Goal: Information Seeking & Learning: Learn about a topic

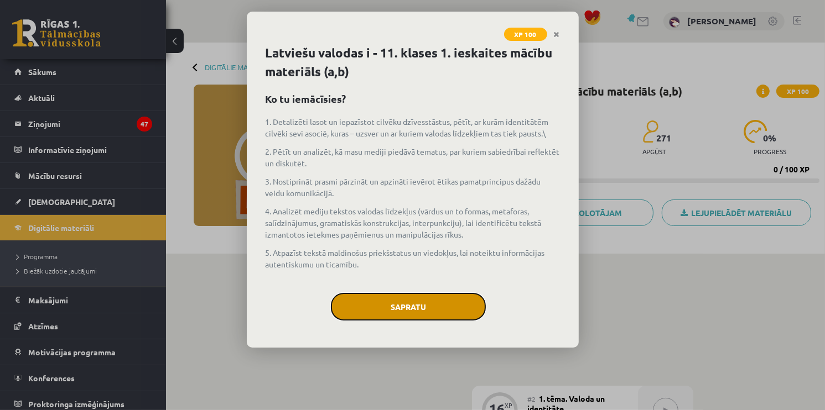
click at [430, 313] on button "Sapratu" at bounding box center [408, 307] width 155 height 28
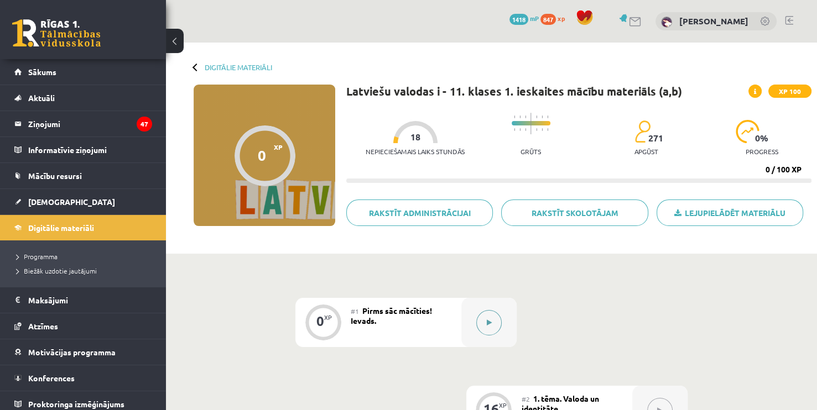
click at [489, 324] on icon at bounding box center [489, 323] width 5 height 7
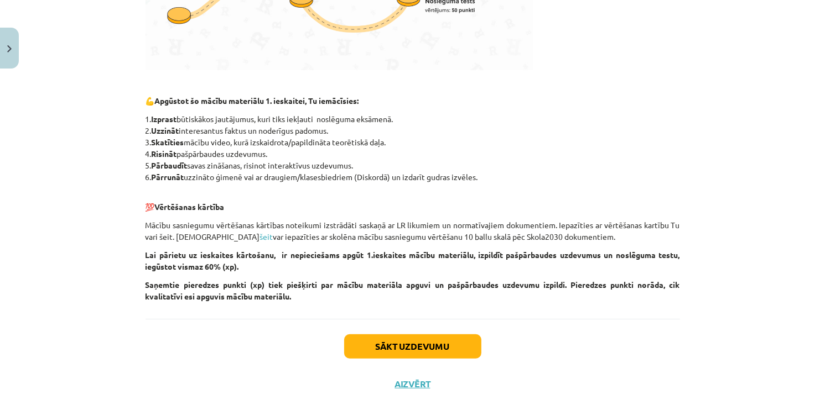
scroll to position [482, 0]
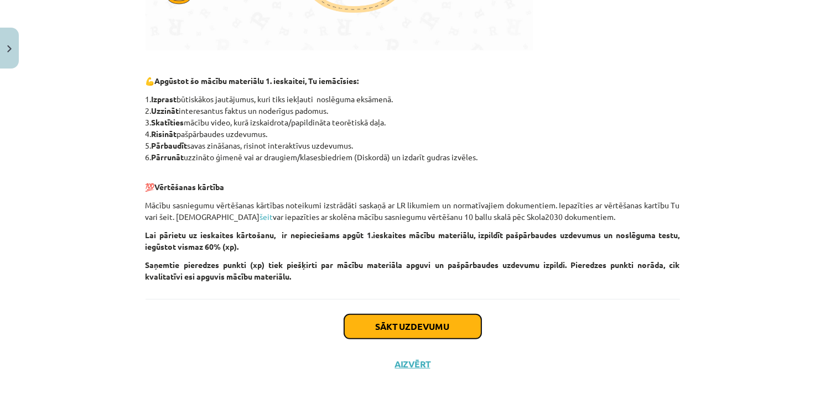
click at [430, 331] on button "Sākt uzdevumu" at bounding box center [412, 327] width 137 height 24
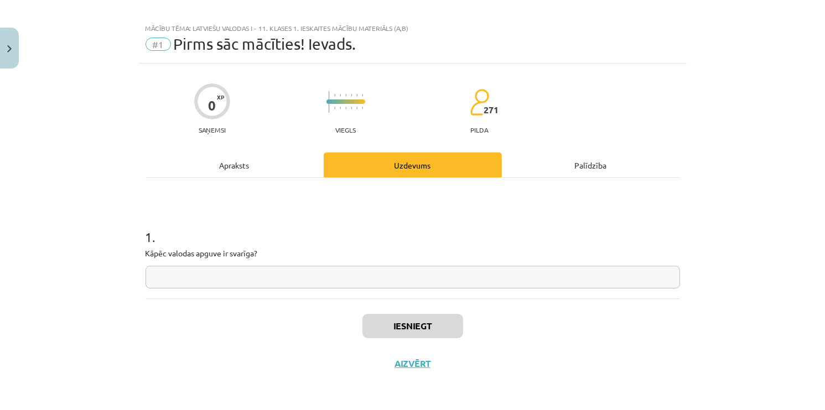
scroll to position [9, 0]
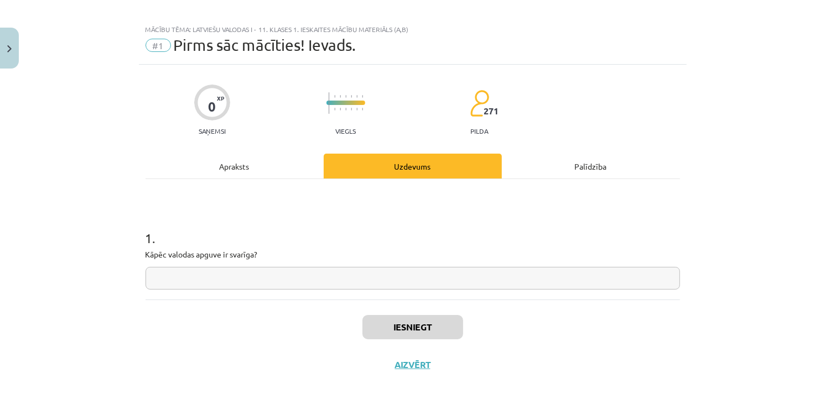
click at [290, 274] on input "text" at bounding box center [412, 278] width 534 height 23
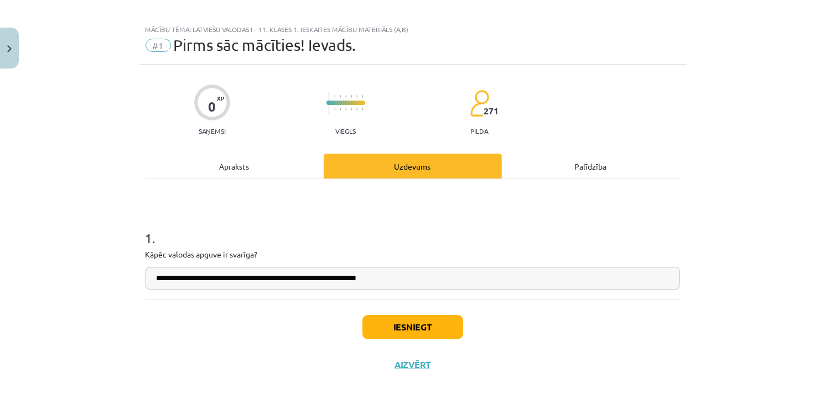
type input "**********"
click at [400, 333] on button "Iesniegt" at bounding box center [412, 327] width 101 height 24
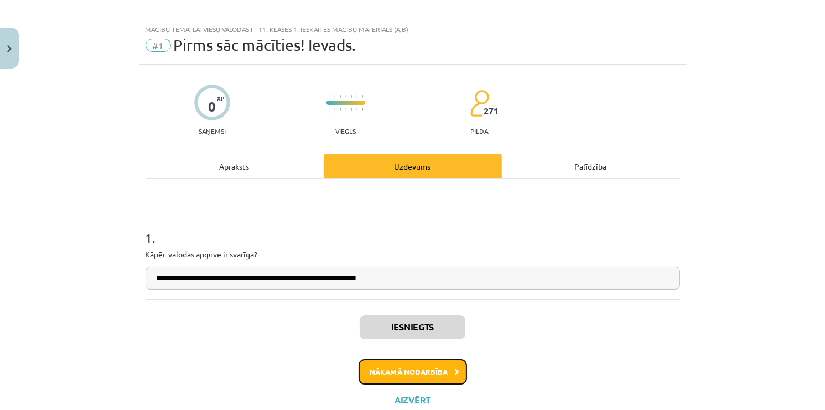
click at [380, 374] on button "Nākamā nodarbība" at bounding box center [412, 372] width 108 height 25
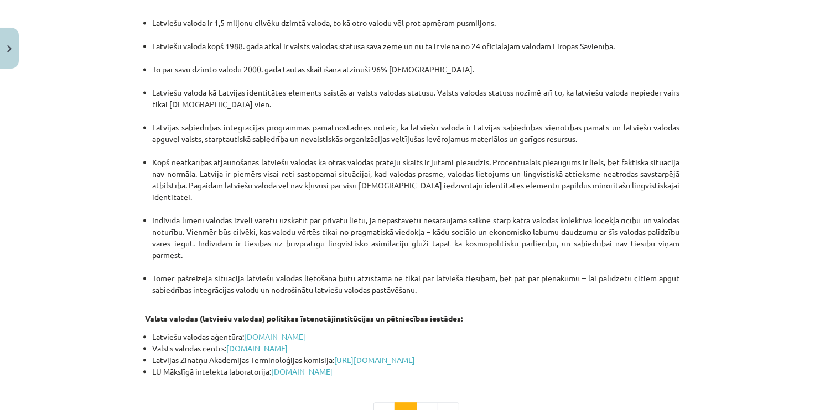
scroll to position [2322, 0]
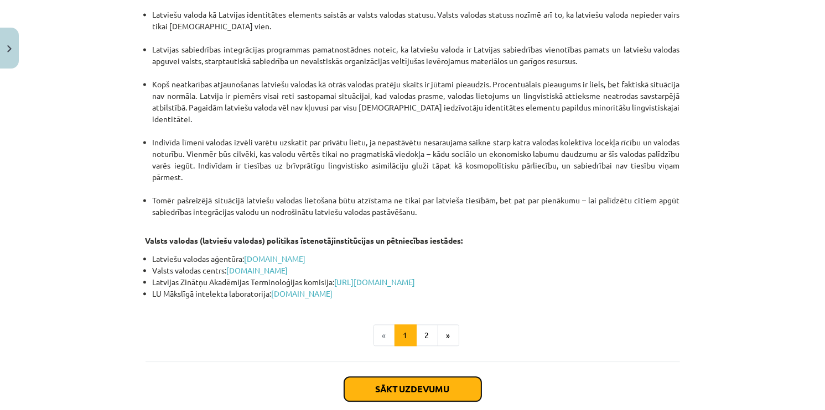
click at [433, 377] on button "Sākt uzdevumu" at bounding box center [412, 389] width 137 height 24
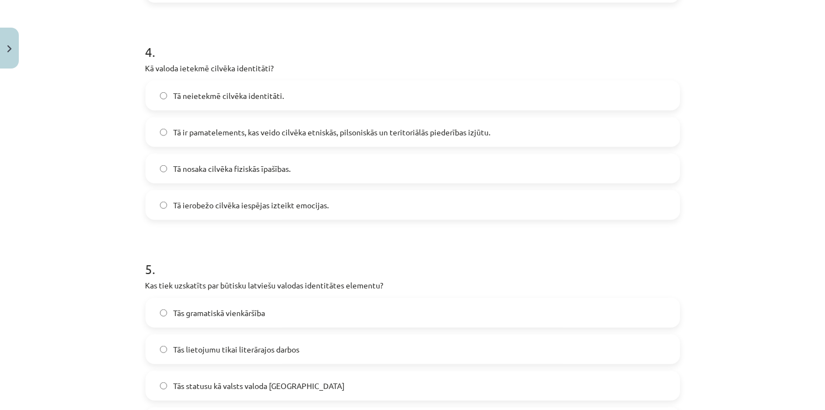
scroll to position [1002, 0]
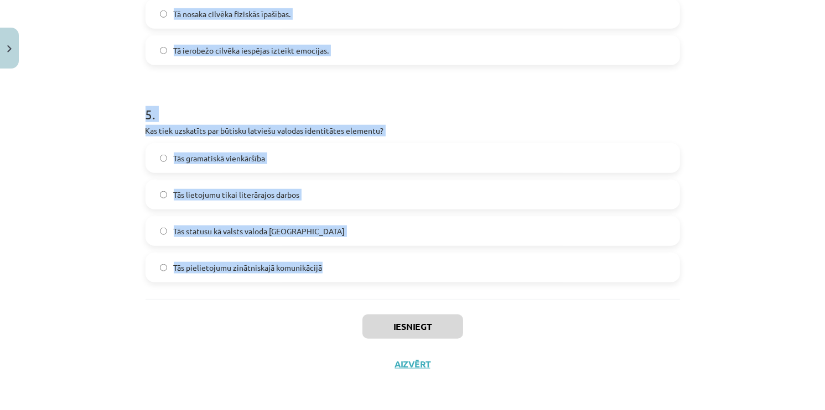
drag, startPoint x: 131, startPoint y: 233, endPoint x: 348, endPoint y: 264, distance: 220.1
click at [348, 264] on div "Mācību tēma: Latviešu valodas i - 11. klases 1. ieskaites mācību materiāls (a,b…" at bounding box center [412, 205] width 825 height 410
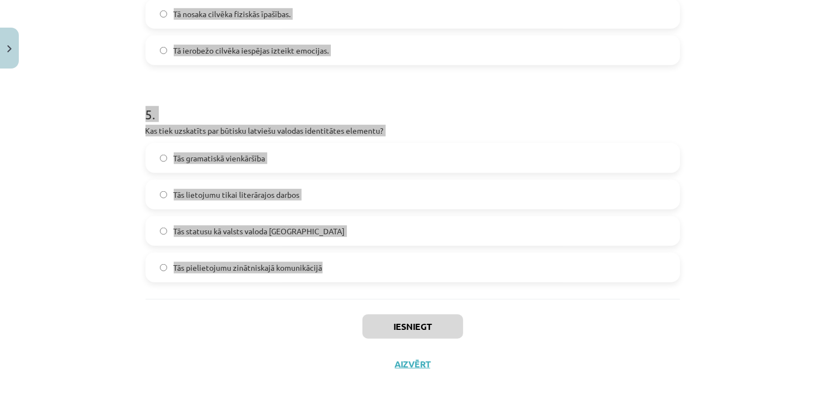
copy form "Lo ipsumd sitametconse adipiscing? Elitseddoeiusm te inci utlab etdolore Magnaa…"
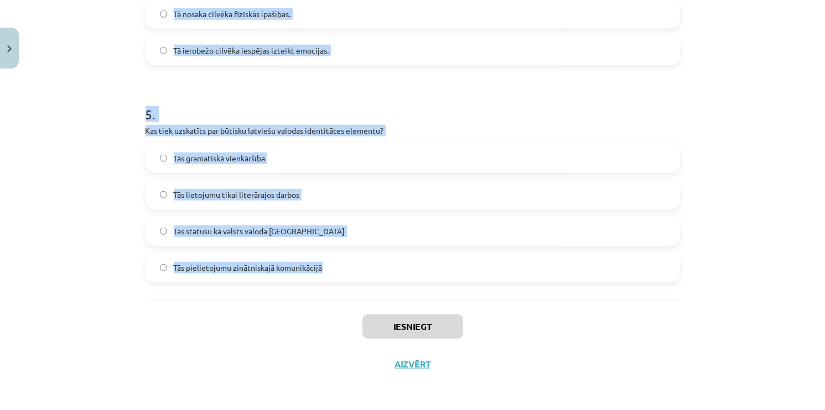
click at [336, 111] on h1 "5 ." at bounding box center [412, 104] width 534 height 34
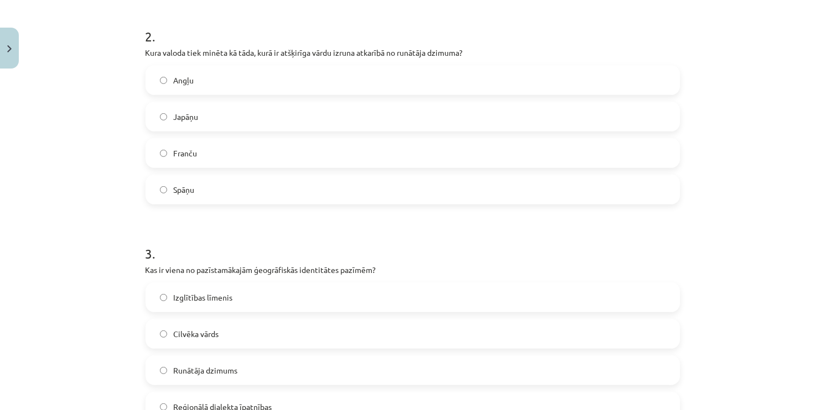
scroll to position [164, 0]
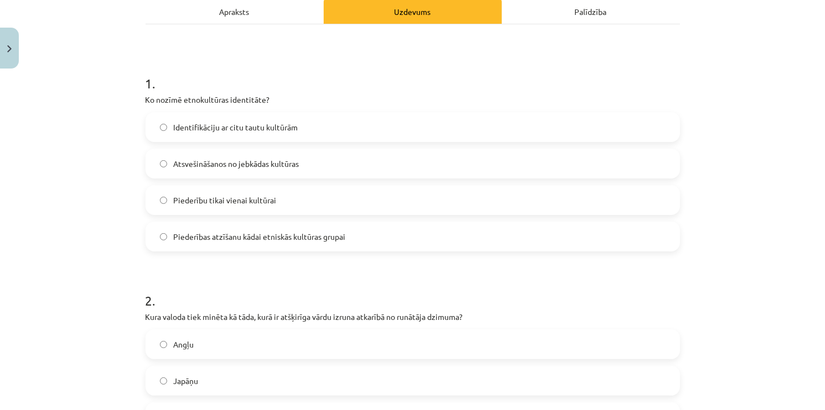
click at [202, 200] on span "Piederību tikai vienai kultūrai" at bounding box center [225, 201] width 103 height 12
click at [221, 236] on span "Piederības atzīšanu kādai etniskās kultūras grupai" at bounding box center [260, 237] width 172 height 12
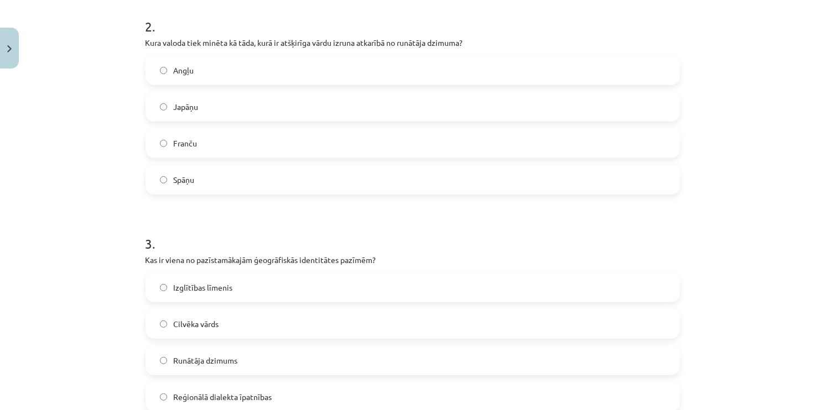
scroll to position [441, 0]
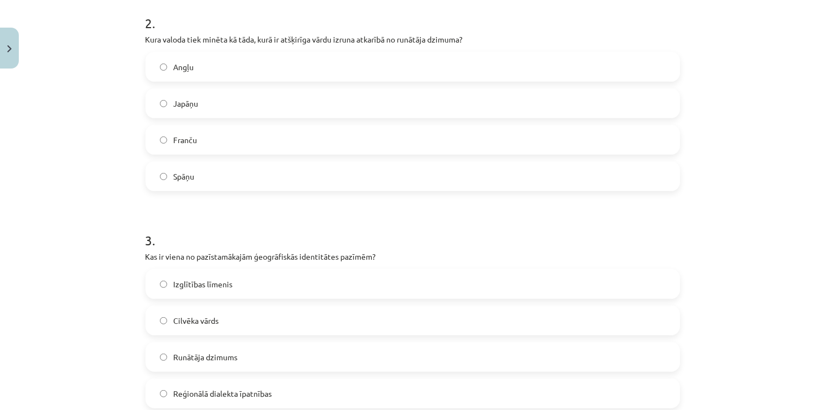
click at [189, 115] on label "Japāņu" at bounding box center [413, 104] width 532 height 28
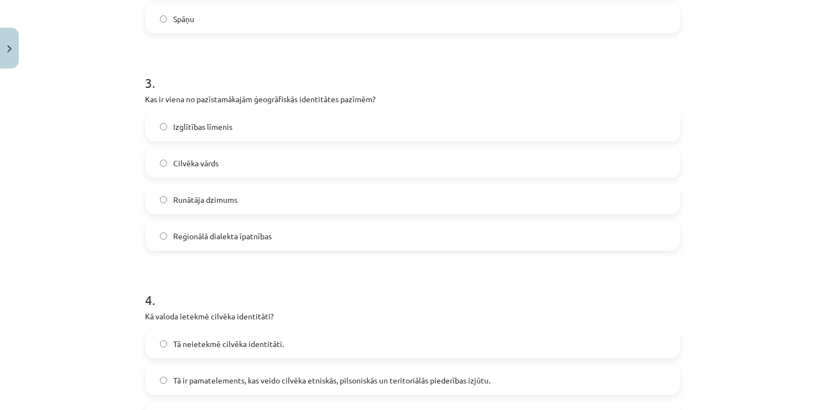
scroll to position [602, 0]
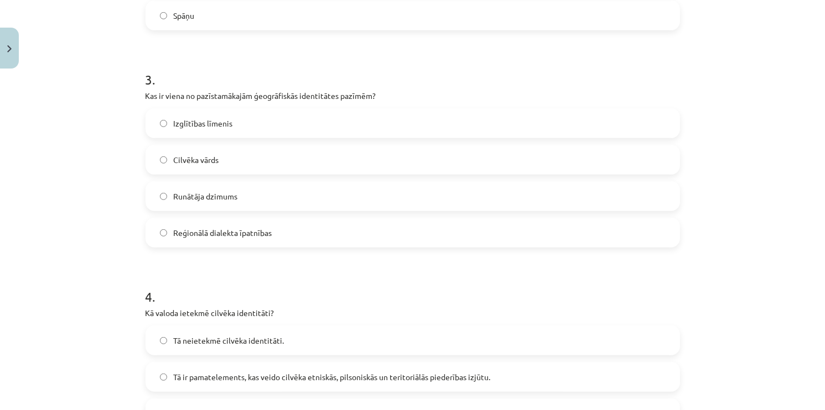
click at [256, 236] on span "Reģionālā dialekta īpatnības" at bounding box center [223, 233] width 98 height 12
click at [262, 163] on label "Cilvēka vārds" at bounding box center [413, 160] width 532 height 28
click at [269, 200] on label "Runātāja dzimums" at bounding box center [413, 197] width 532 height 28
click at [252, 168] on label "Cilvēka vārds" at bounding box center [413, 160] width 532 height 28
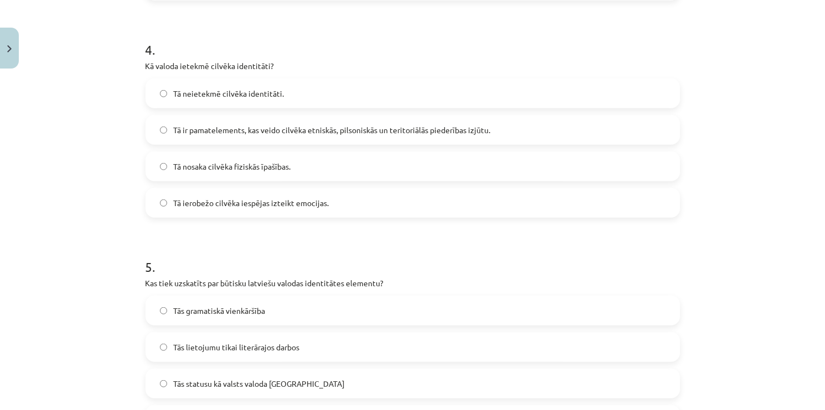
scroll to position [854, 0]
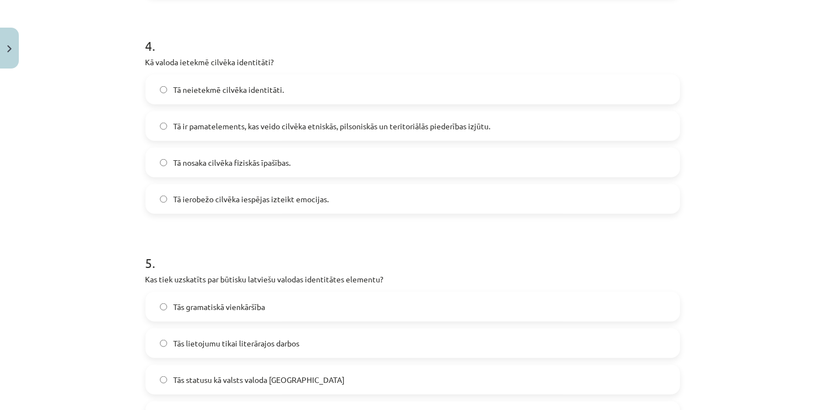
click at [363, 134] on label "Tā ir pamatelements, kas veido cilvēka etniskās, pilsoniskās un teritoriālās pi…" at bounding box center [413, 126] width 532 height 28
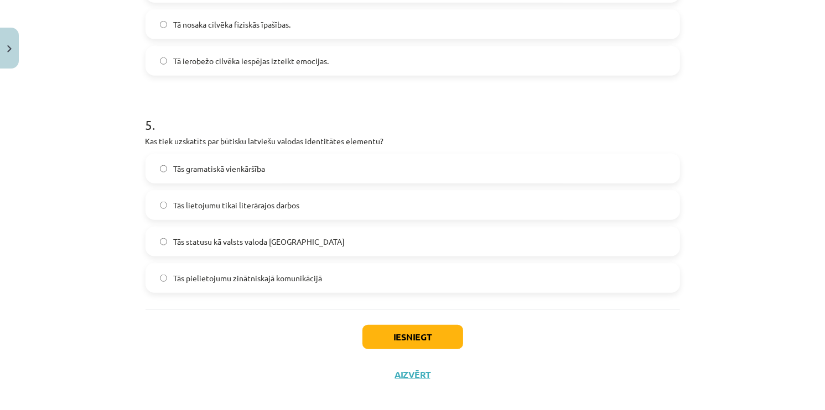
scroll to position [1002, 0]
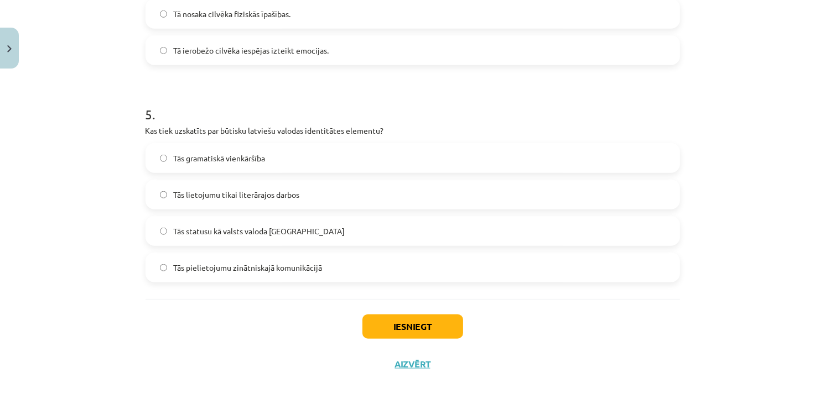
click at [256, 227] on span "Tās statusu kā valsts valoda [GEOGRAPHIC_DATA]" at bounding box center [259, 232] width 171 height 12
click at [426, 332] on button "Iesniegt" at bounding box center [412, 327] width 101 height 24
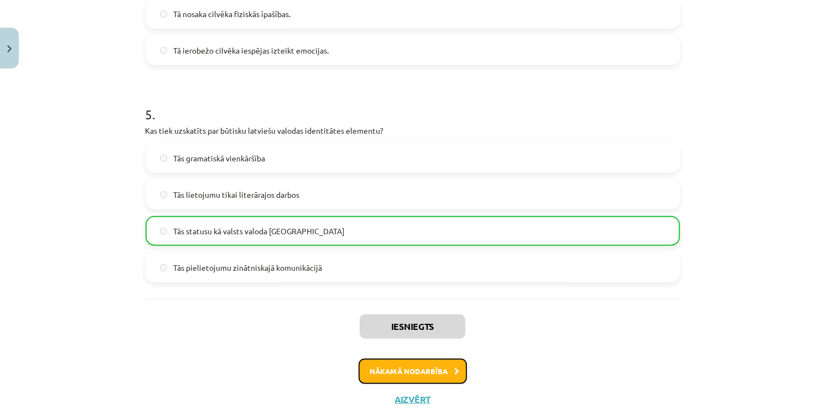
click at [426, 374] on button "Nākamā nodarbība" at bounding box center [412, 371] width 108 height 25
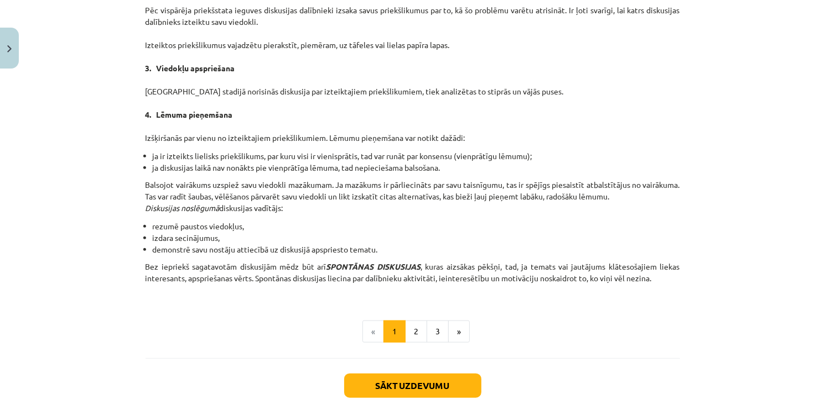
scroll to position [995, 0]
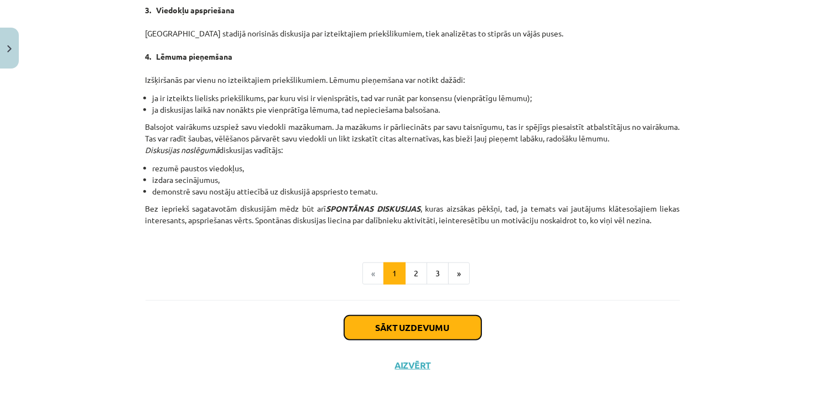
click at [440, 325] on button "Sākt uzdevumu" at bounding box center [412, 328] width 137 height 24
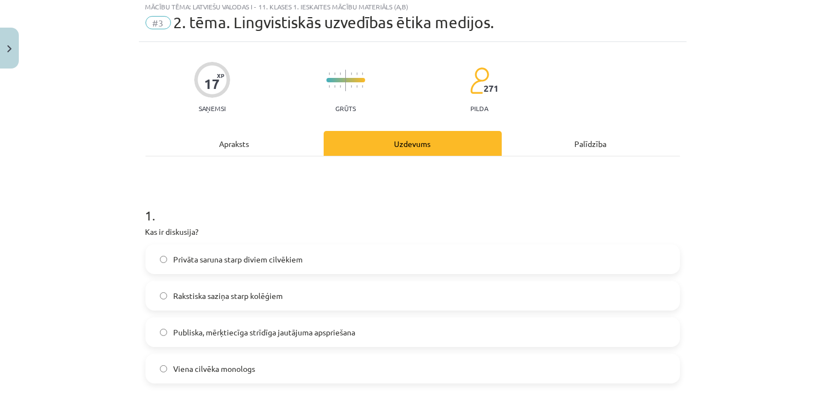
scroll to position [28, 0]
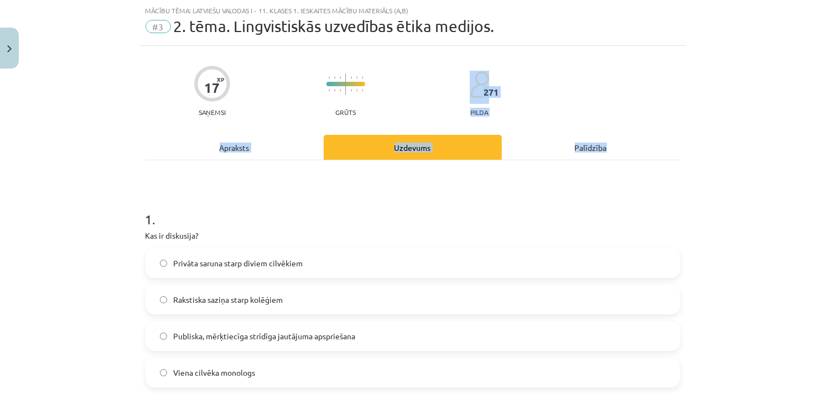
drag, startPoint x: 814, startPoint y: 88, endPoint x: 820, endPoint y: 118, distance: 30.5
click at [820, 118] on div "Mācību tēma: Latviešu valodas i - 11. klases 1. ieskaites mācību materiāls (a,b…" at bounding box center [412, 205] width 825 height 410
click at [788, 114] on div "Mācību tēma: Latviešu valodas i - 11. klases 1. ieskaites mācību materiāls (a,b…" at bounding box center [412, 205] width 825 height 410
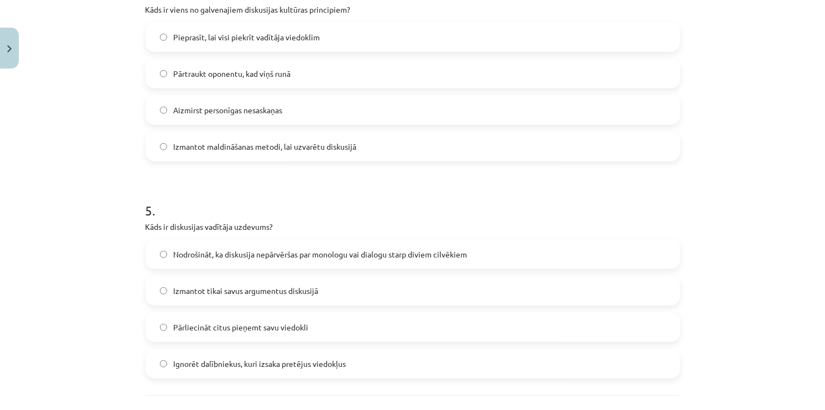
scroll to position [1002, 0]
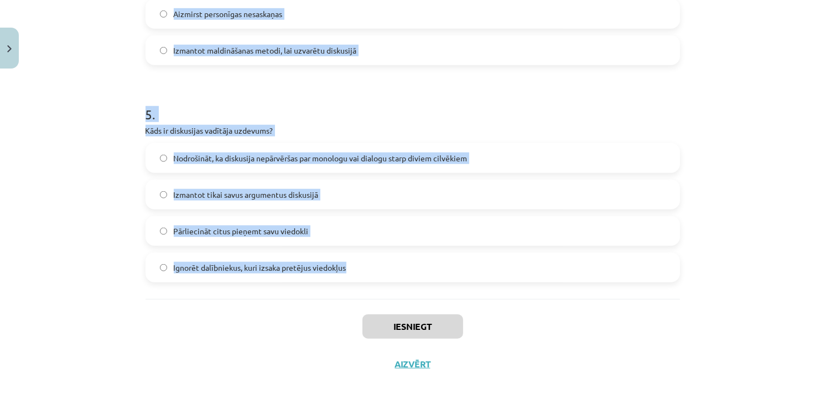
drag, startPoint x: 138, startPoint y: 151, endPoint x: 382, endPoint y: 271, distance: 272.4
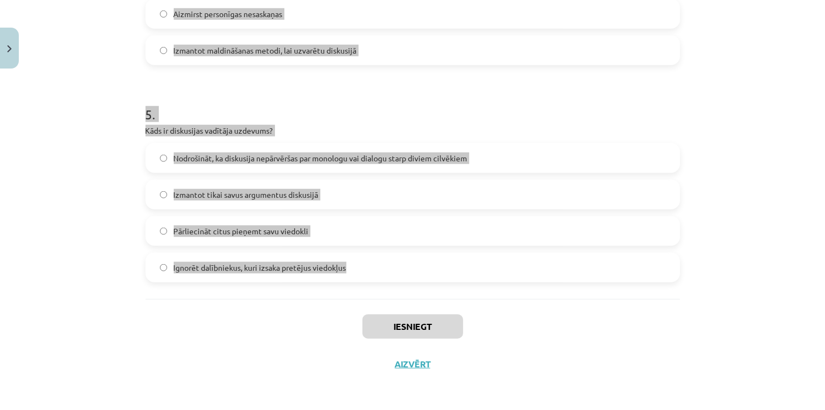
copy form "Lor ip dolorsita? Consect adipis elits doeius temporinc Utlaboree dolore magna …"
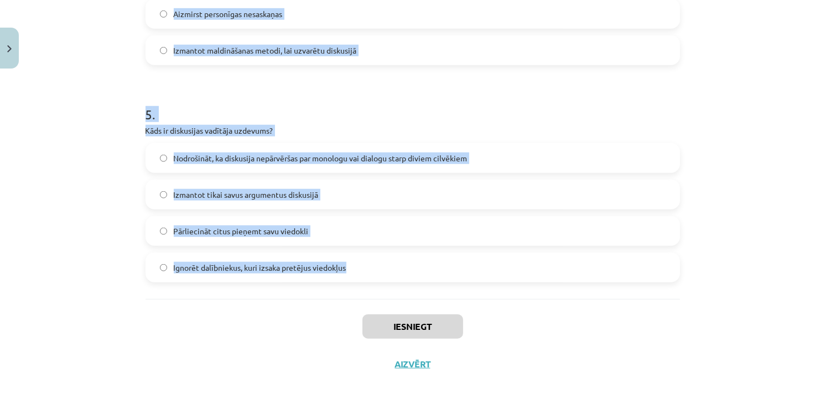
click at [307, 107] on h1 "5 ." at bounding box center [412, 104] width 534 height 34
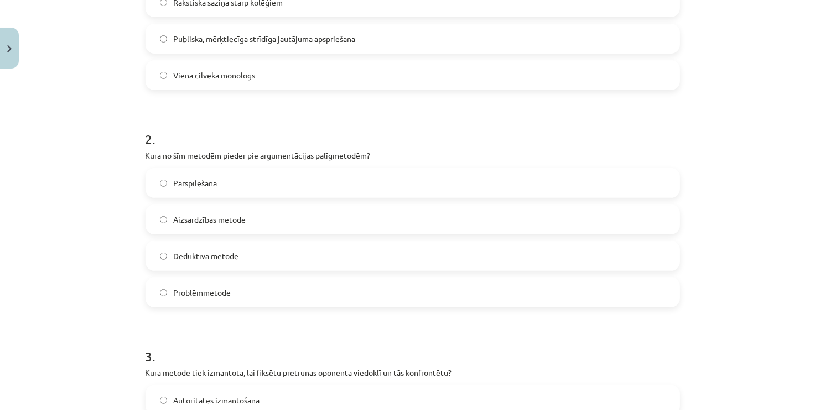
scroll to position [232, 0]
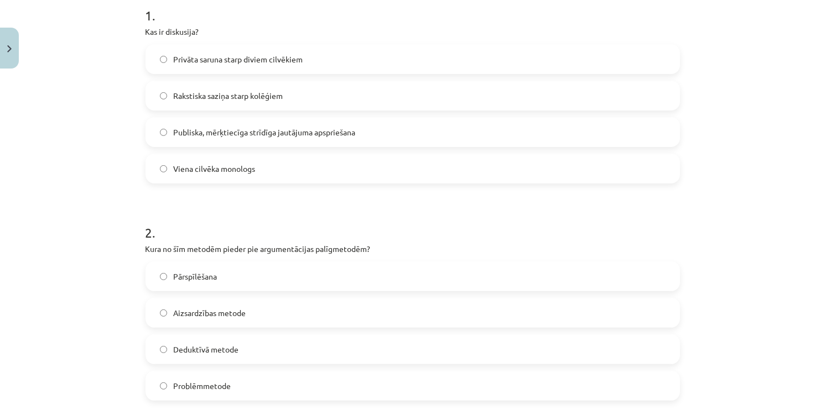
click at [245, 132] on span "Publiska, mērķtiecīga strīdīga jautājuma apspriešana" at bounding box center [265, 133] width 182 height 12
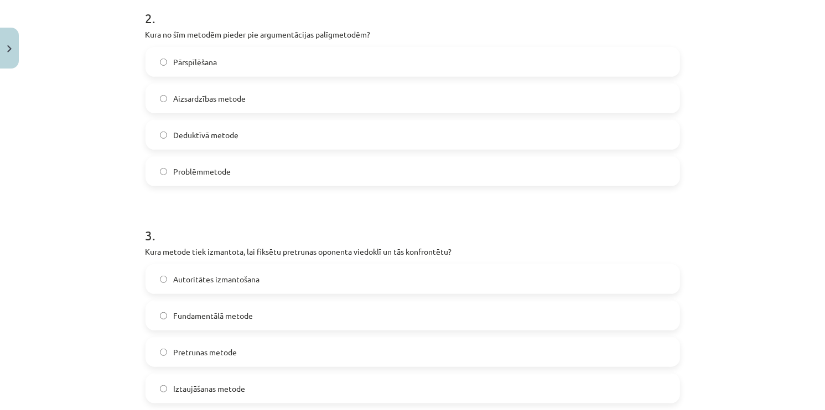
scroll to position [451, 0]
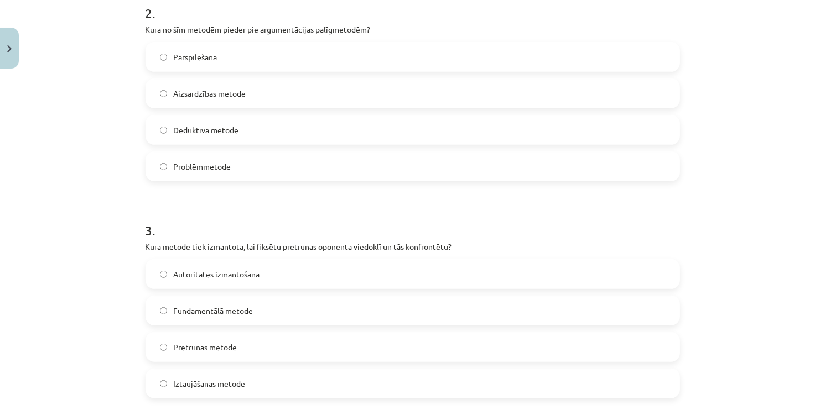
click at [255, 96] on label "Aizsardzības metode" at bounding box center [413, 94] width 532 height 28
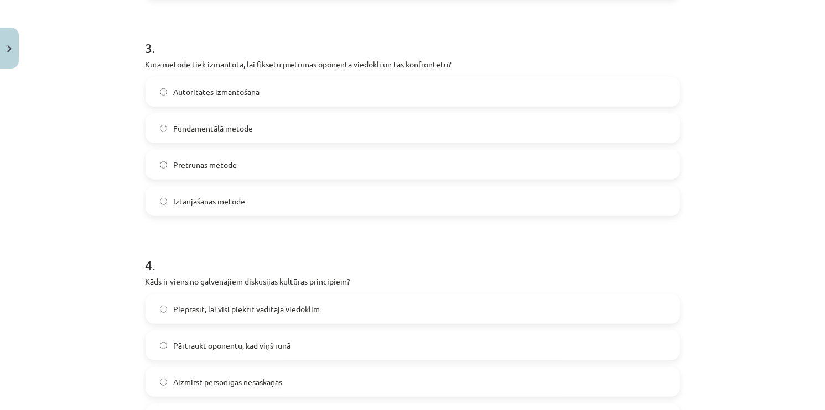
scroll to position [640, 0]
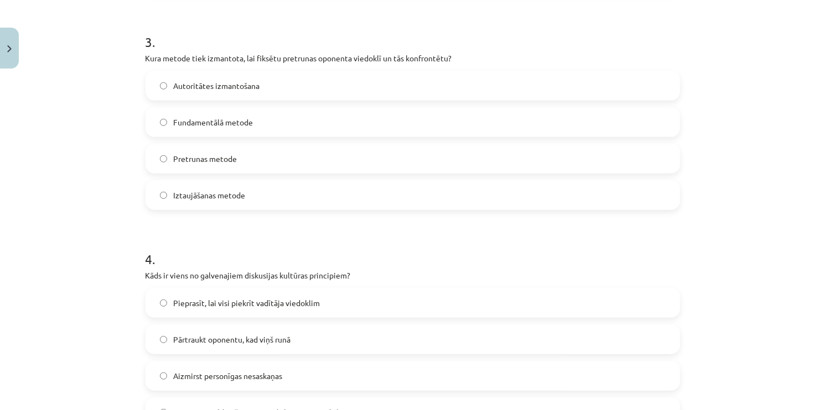
click at [285, 159] on label "Pretrunas metode" at bounding box center [413, 159] width 532 height 28
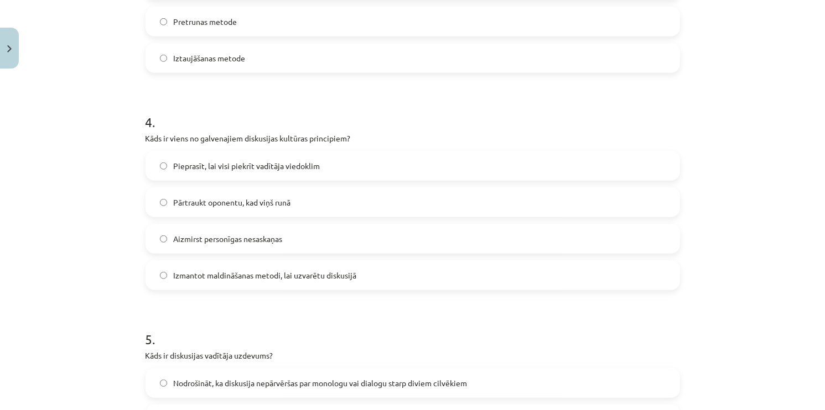
scroll to position [779, 0]
click at [331, 248] on label "Aizmirst personīgas nesaskaņas" at bounding box center [413, 237] width 532 height 28
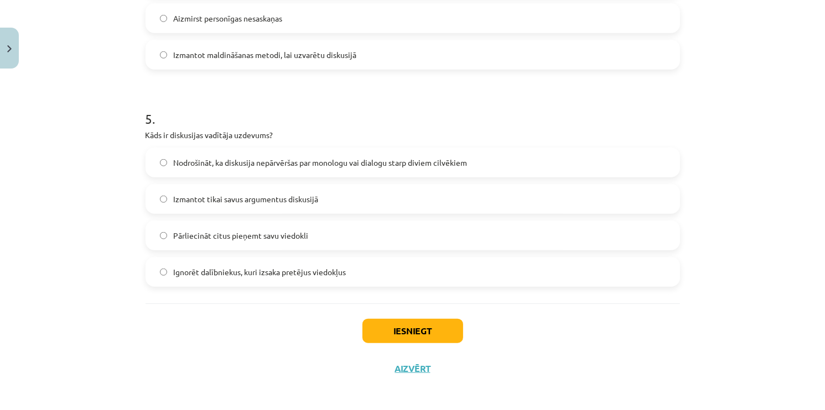
scroll to position [1002, 0]
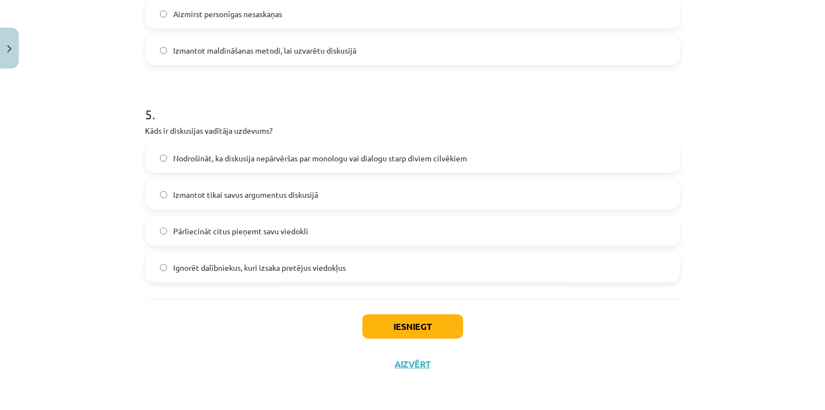
click at [269, 165] on label "Nodrošināt, ka diskusija nepārvēršas par monologu vai dialogu starp diviem cilv…" at bounding box center [413, 158] width 532 height 28
click at [397, 329] on button "Iesniegt" at bounding box center [412, 327] width 101 height 24
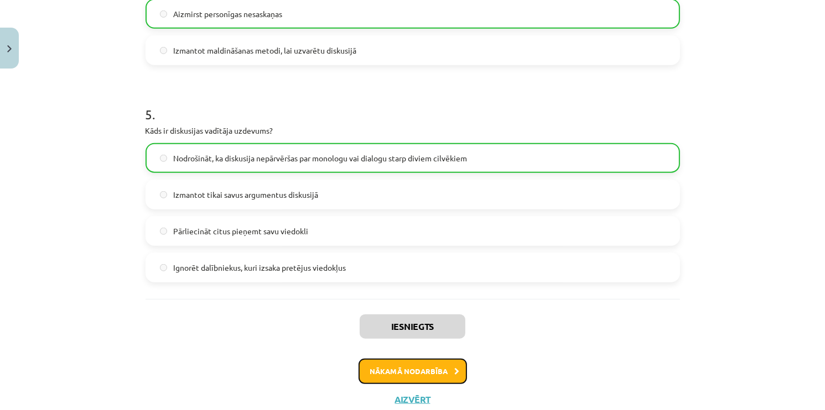
click at [403, 369] on button "Nākamā nodarbība" at bounding box center [412, 371] width 108 height 25
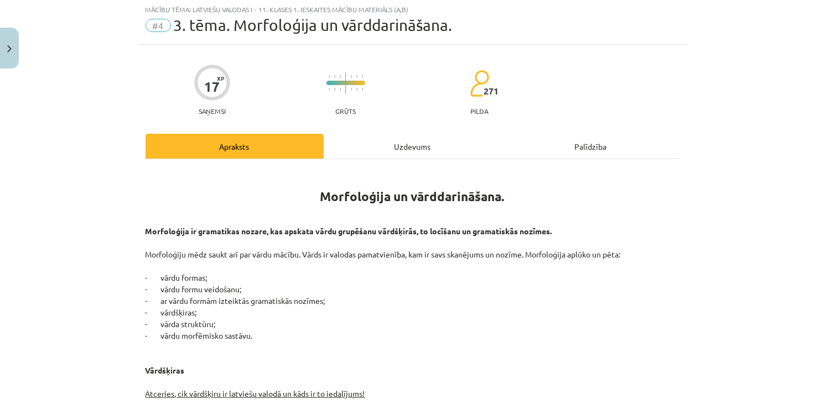
scroll to position [28, 0]
